Goal: Check status: Check status

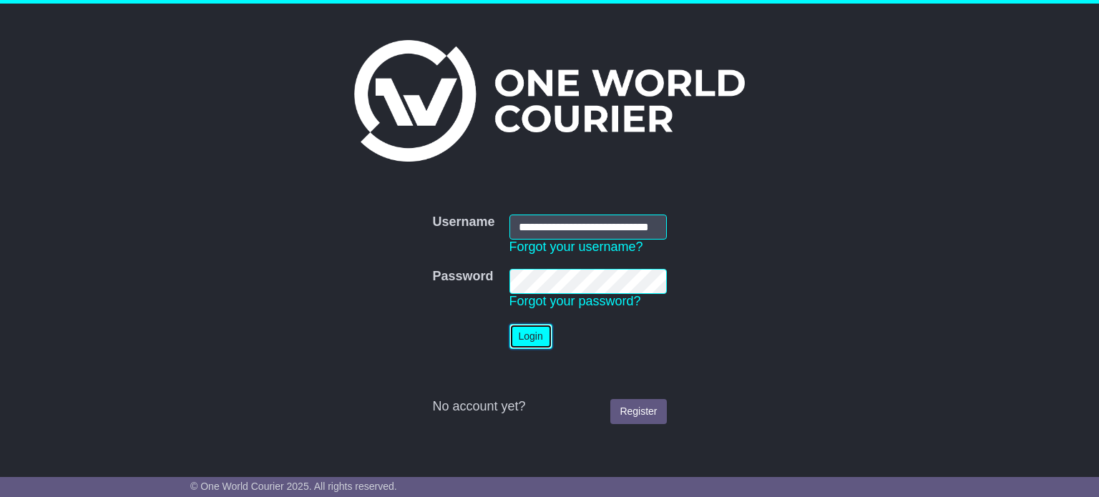
click at [528, 338] on button "Login" at bounding box center [530, 336] width 43 height 25
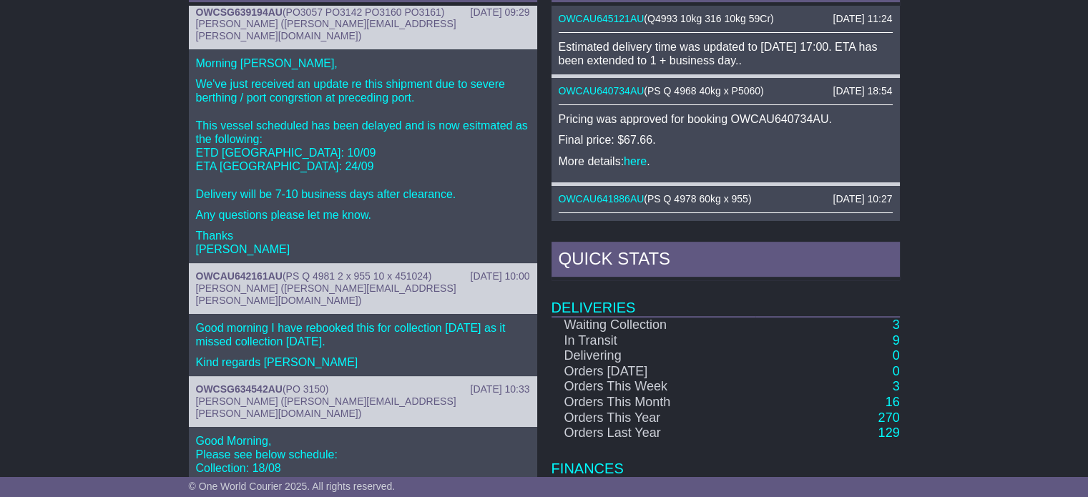
scroll to position [750, 0]
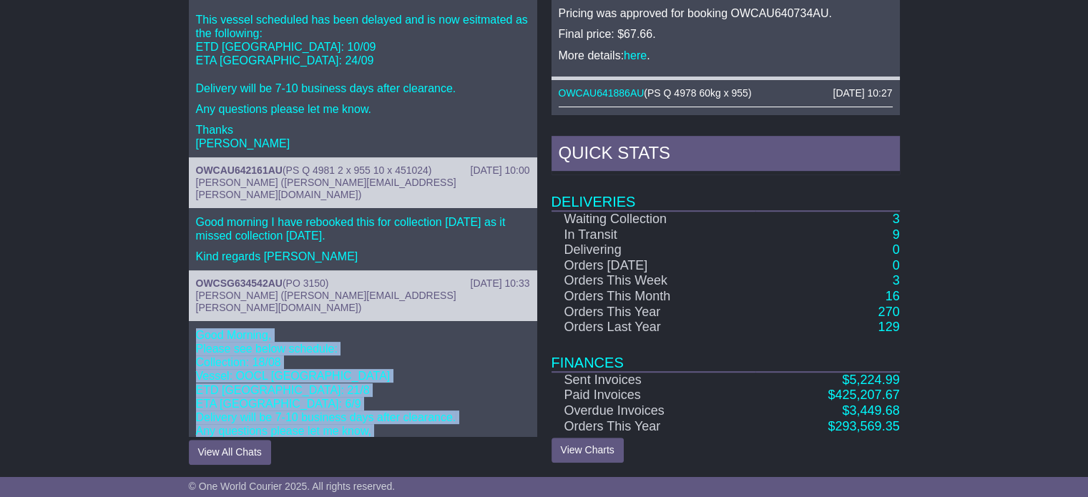
drag, startPoint x: 196, startPoint y: 295, endPoint x: 237, endPoint y: 416, distance: 127.8
click at [237, 416] on p "Good Morning, Please see below schedule: Collection: 18/08 Vessel: OOCL [GEOGRA…" at bounding box center [363, 396] width 334 height 137
copy p "Good Morning, Please see below schedule: Collection: 18/08 Vessel: OOCL [GEOGRA…"
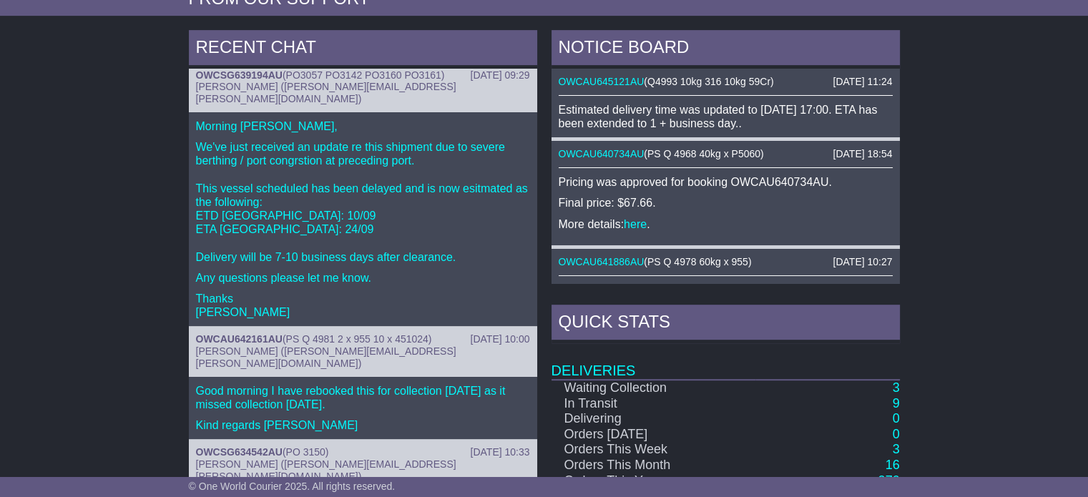
scroll to position [106, 0]
